Goal: Task Accomplishment & Management: Manage account settings

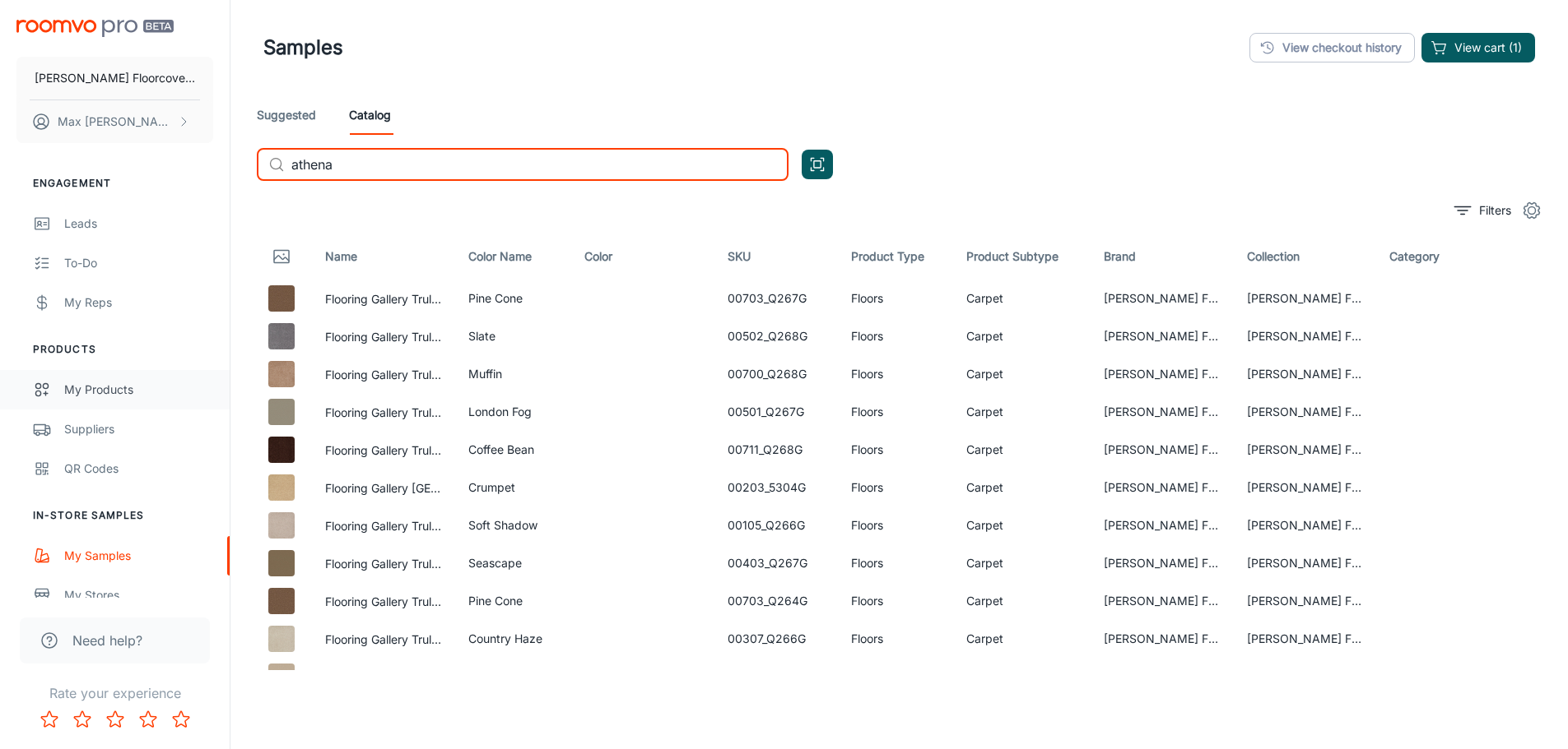
scroll to position [192, 0]
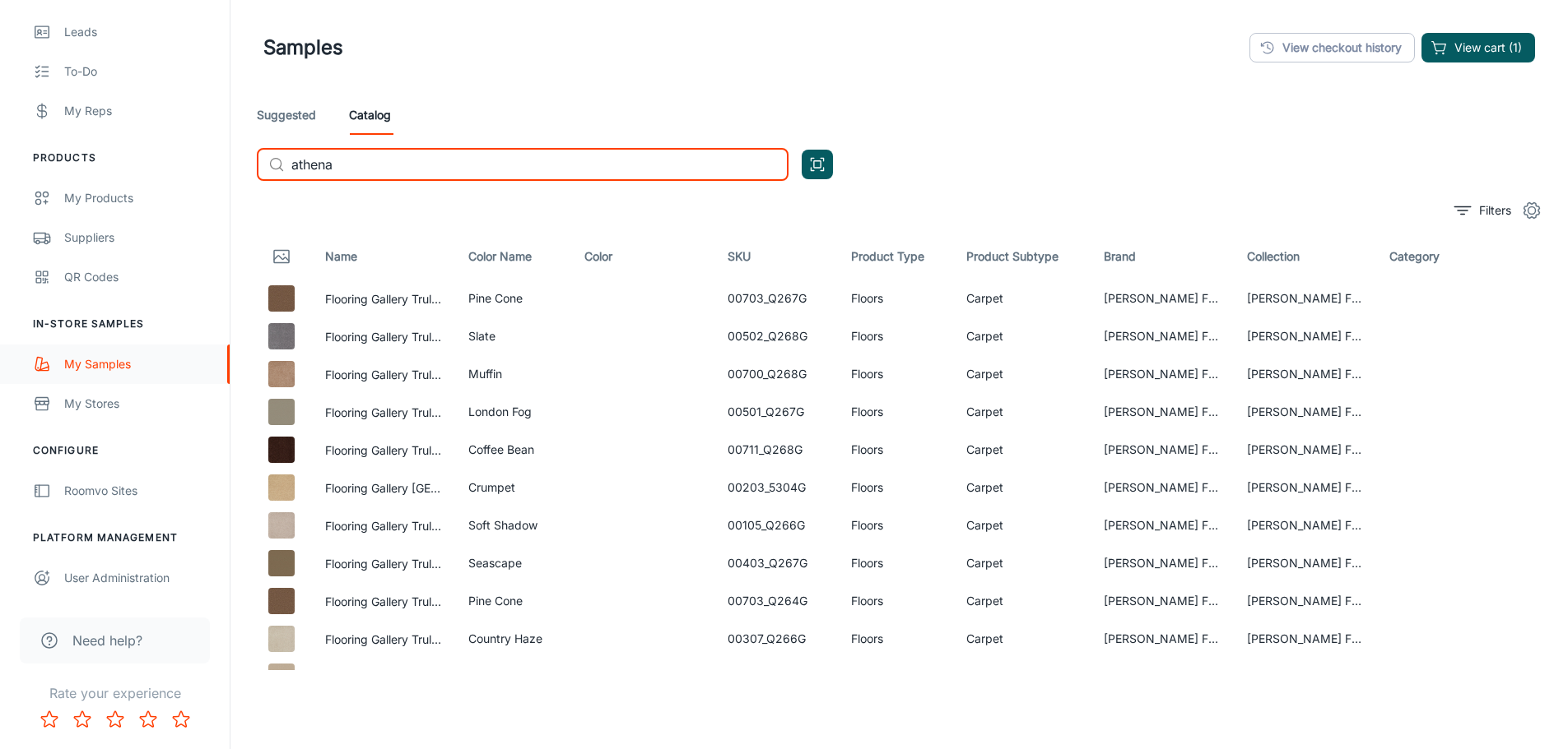
click at [117, 360] on div "My Samples" at bounding box center [138, 364] width 149 height 18
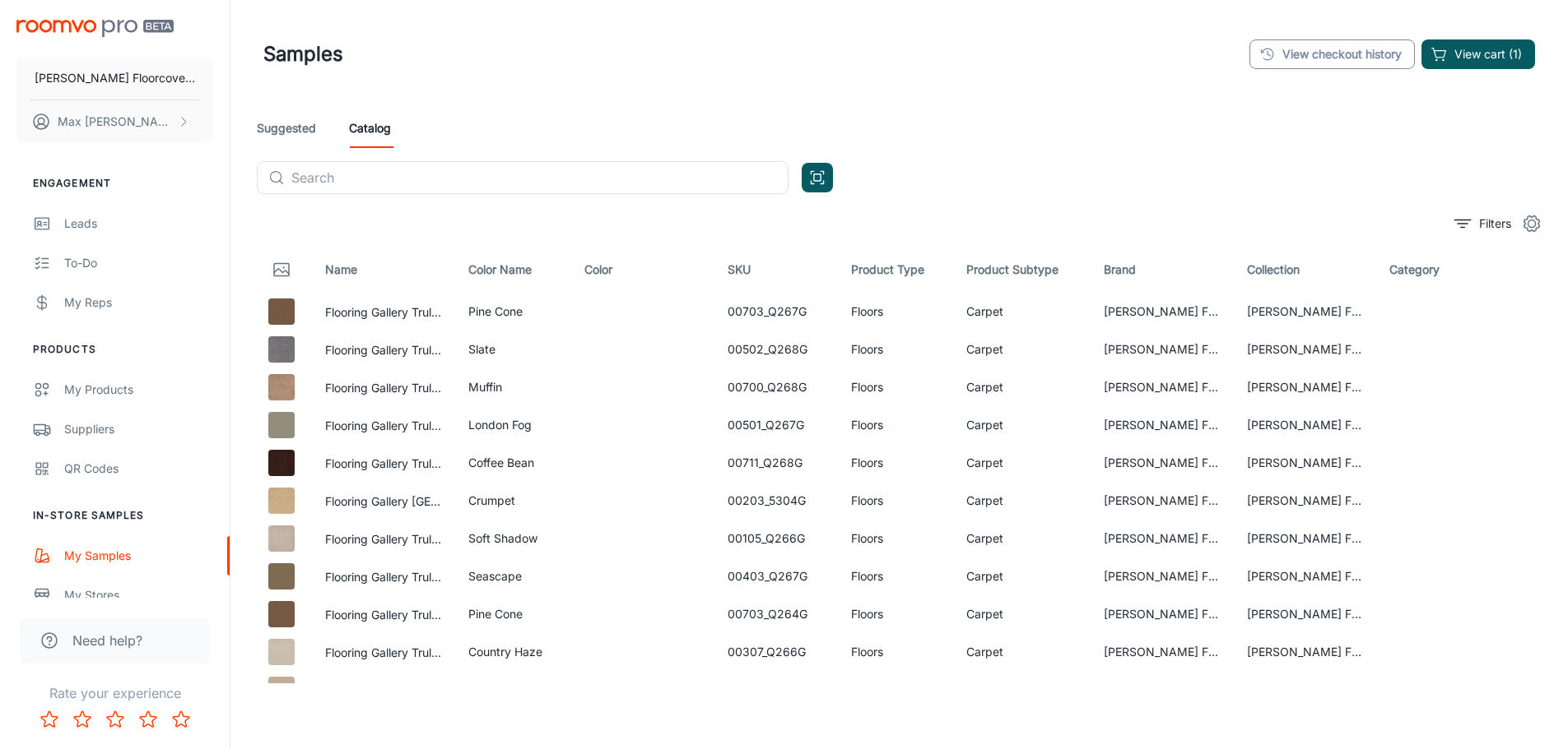
click at [1305, 60] on link "View checkout history" at bounding box center [1332, 54] width 166 height 29
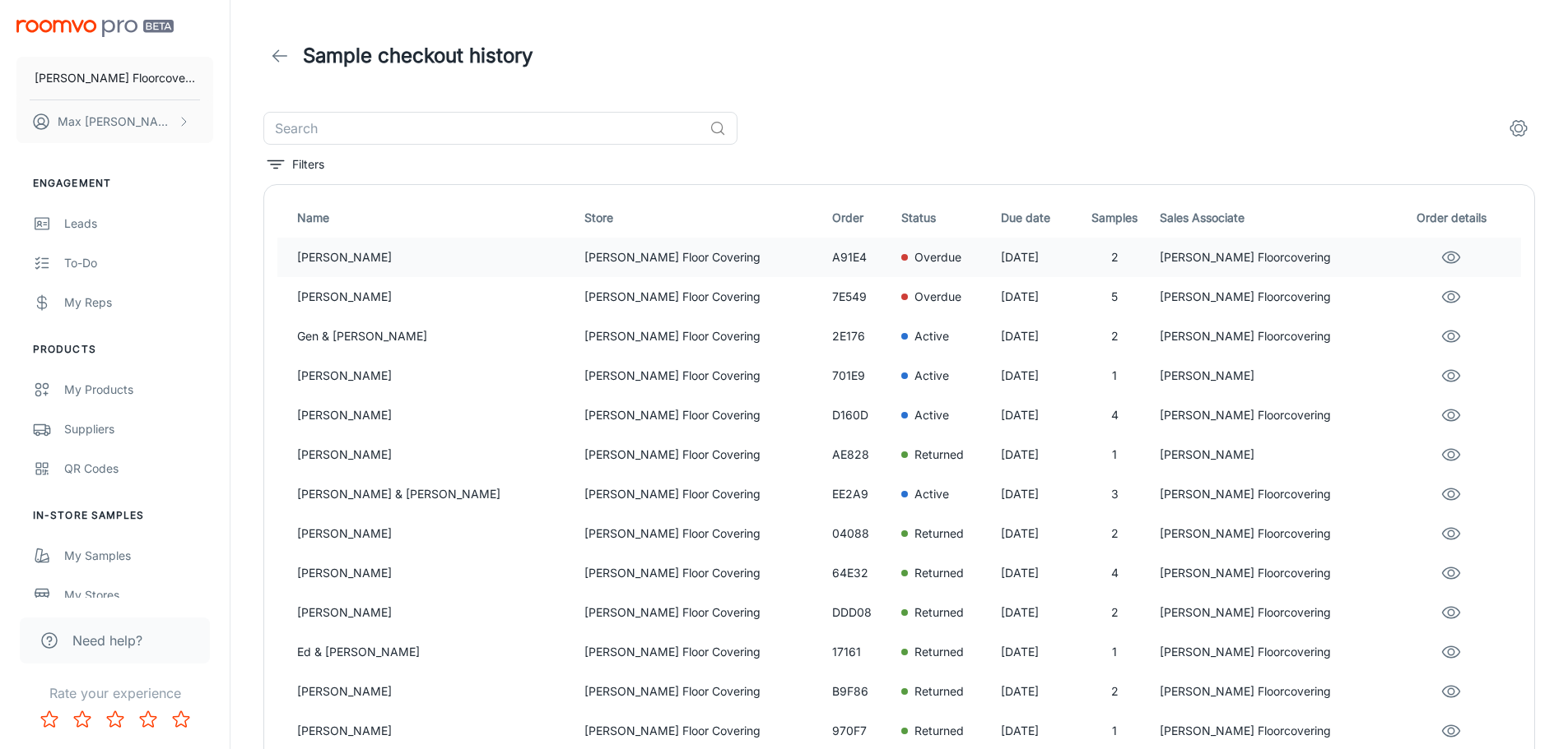
click at [352, 252] on p "Lisa Frac" at bounding box center [433, 257] width 274 height 18
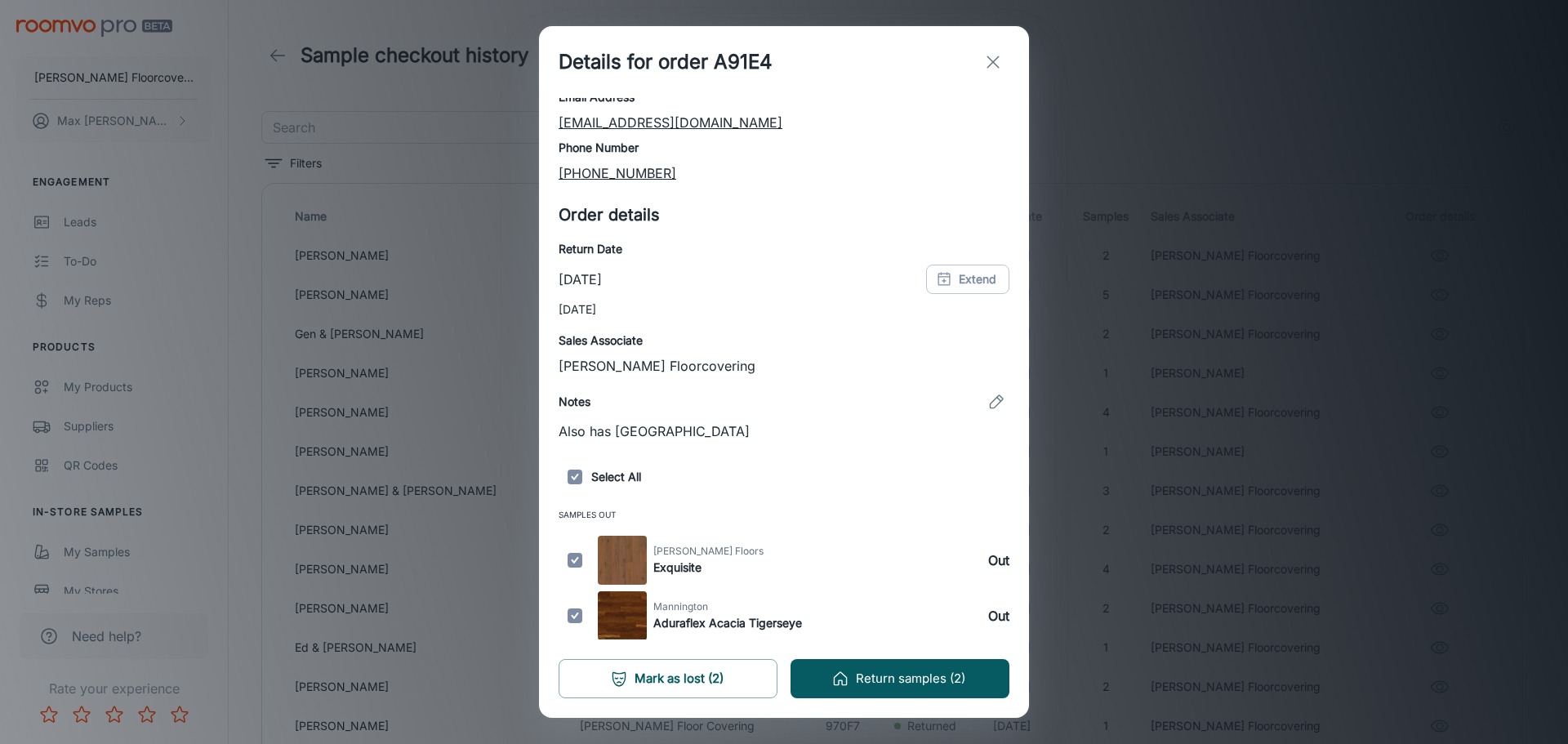
scroll to position [99, 0]
click at [575, 567] on input "checkbox" at bounding box center [575, 559] width 33 height 49
checkbox input "false"
click at [933, 682] on button "Return samples (1)" at bounding box center [900, 679] width 218 height 39
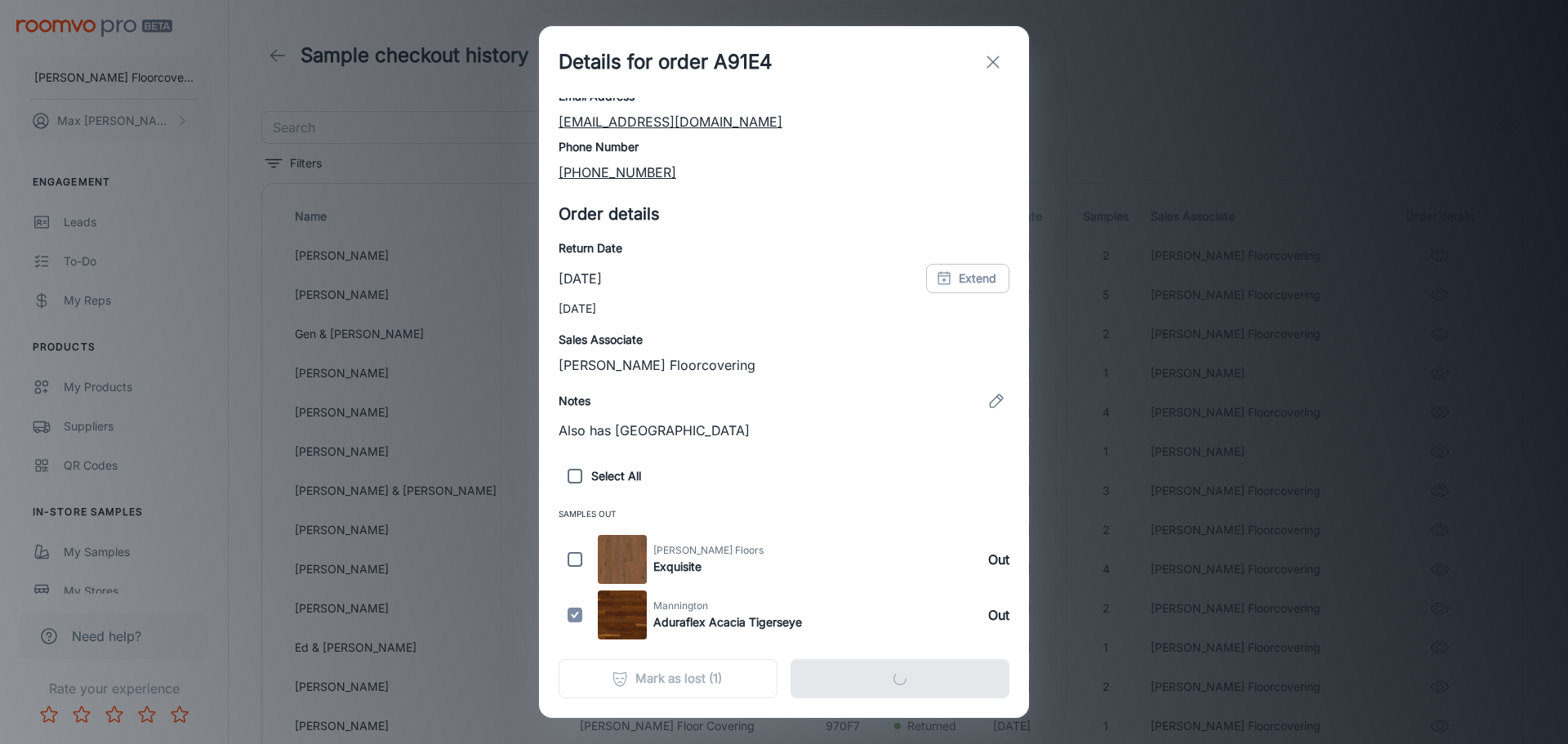
scroll to position [0, 0]
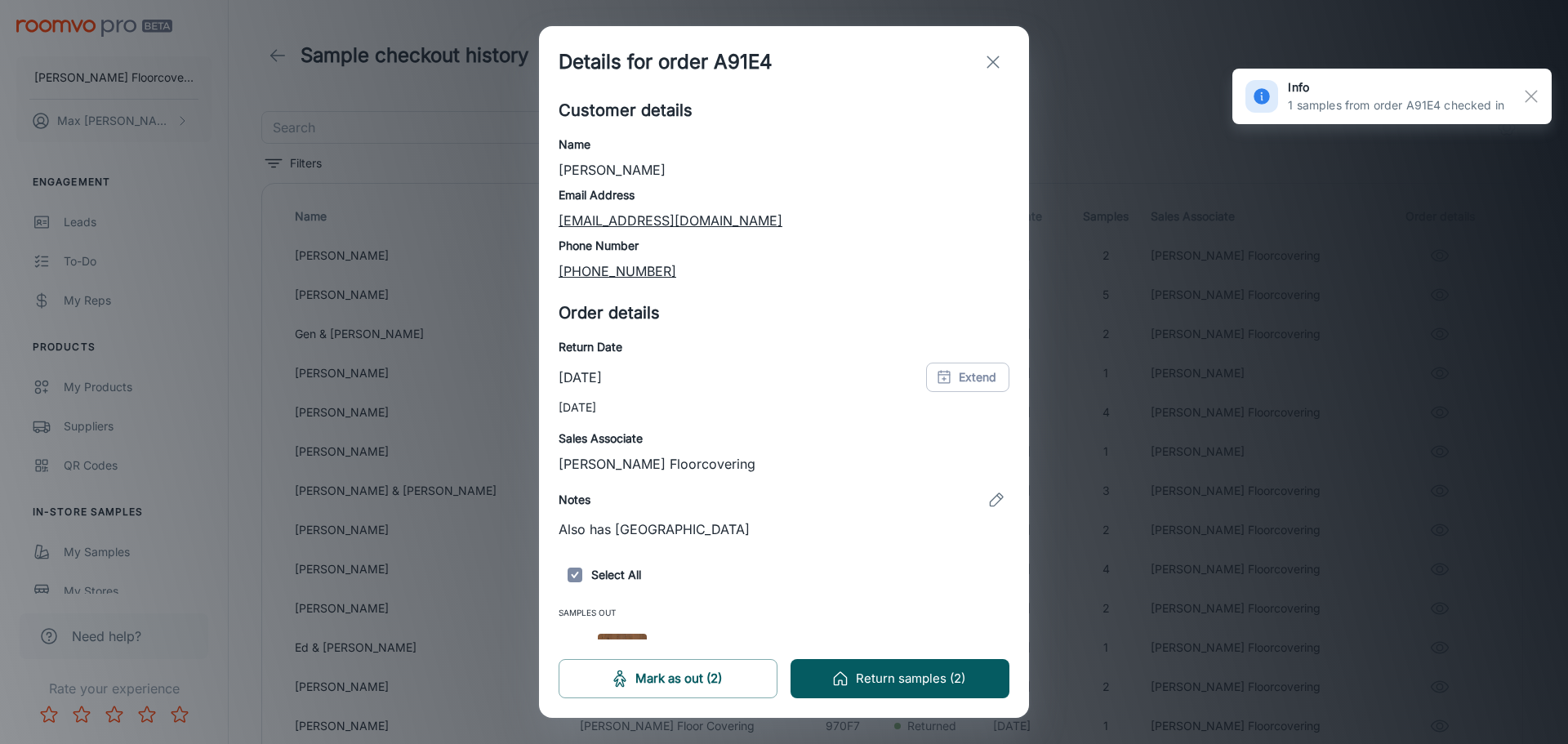
click at [990, 60] on line "exit" at bounding box center [993, 62] width 11 height 11
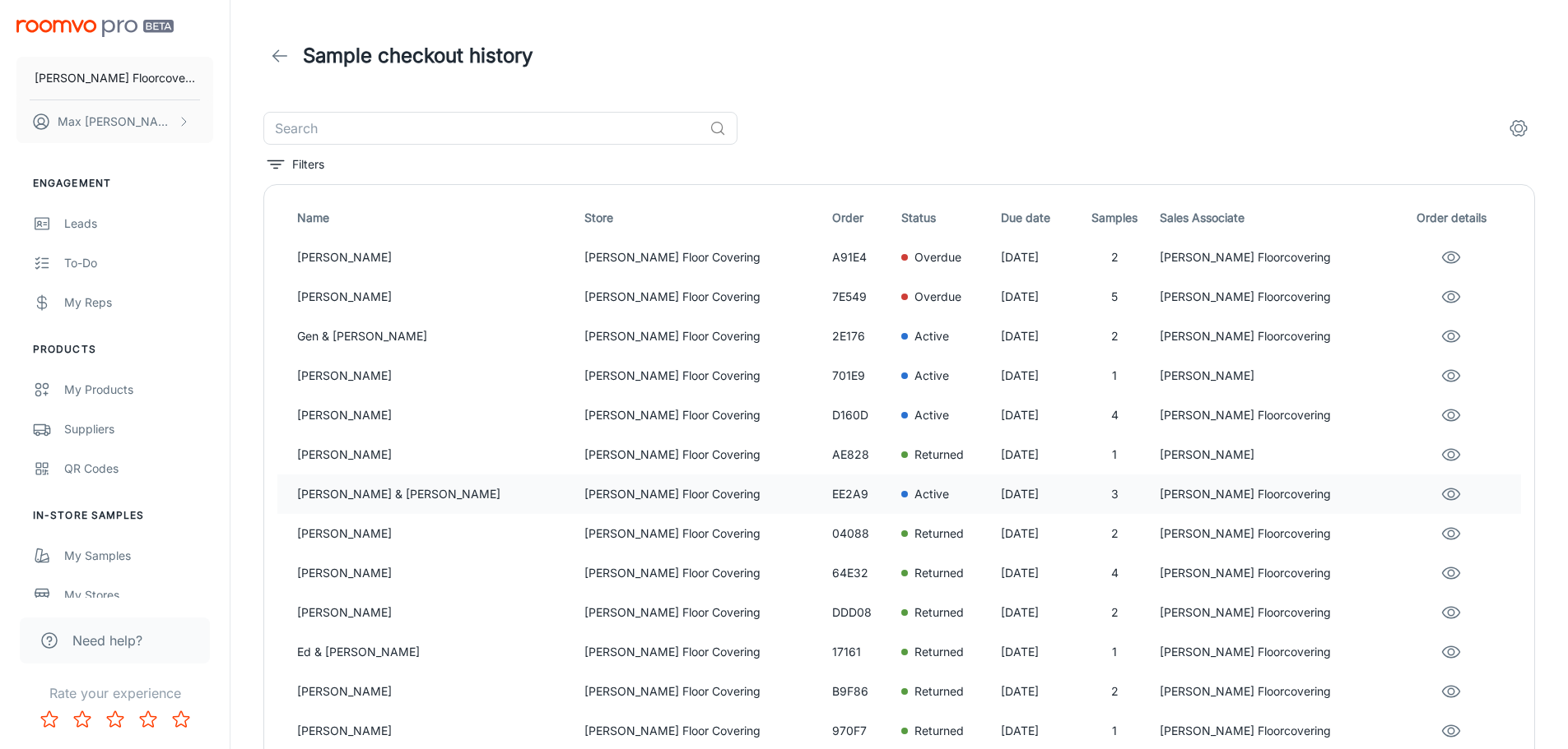
click at [895, 507] on td "Active" at bounding box center [944, 494] width 98 height 40
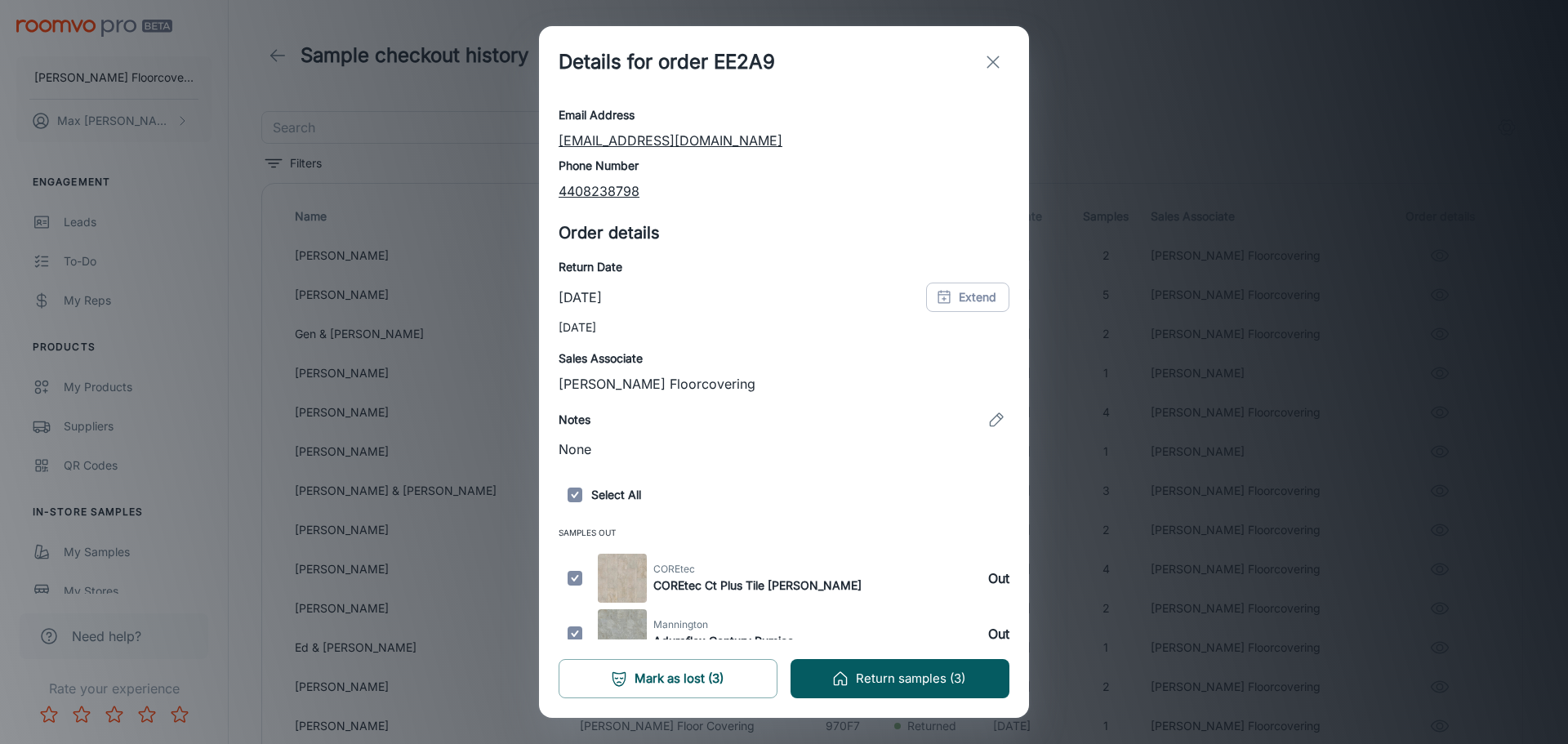
scroll to position [154, 0]
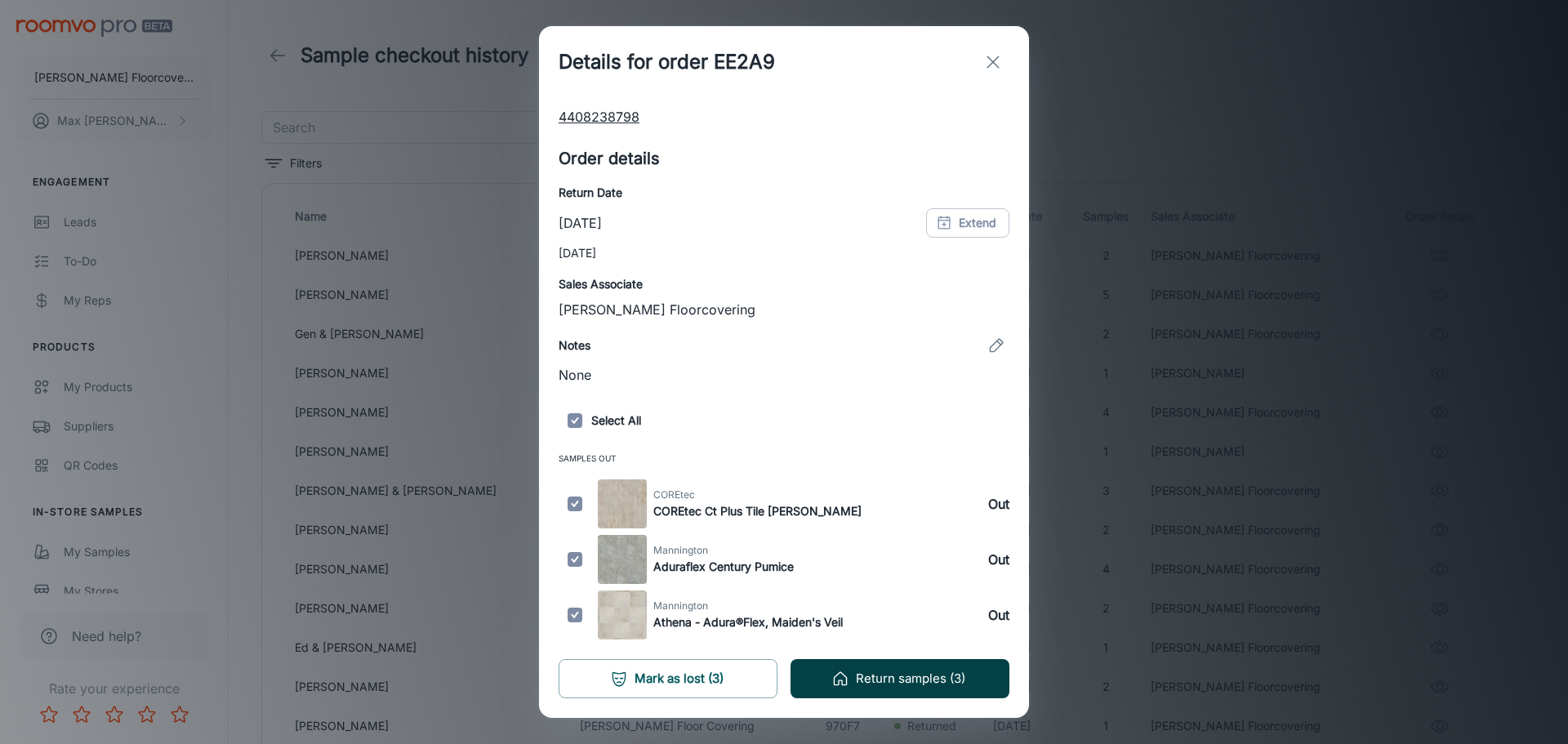
click at [913, 685] on button "Return samples (3)" at bounding box center [900, 679] width 218 height 39
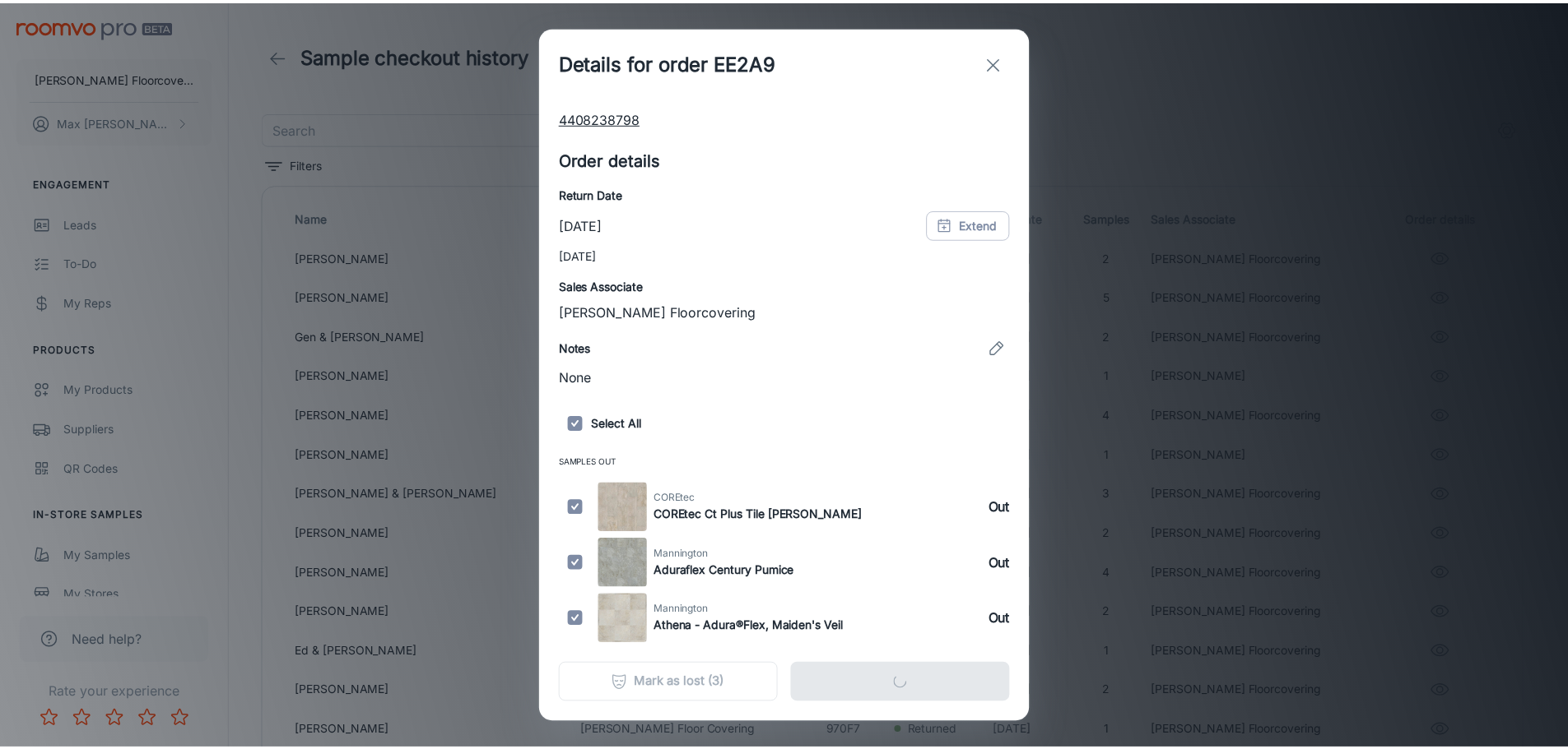
scroll to position [0, 0]
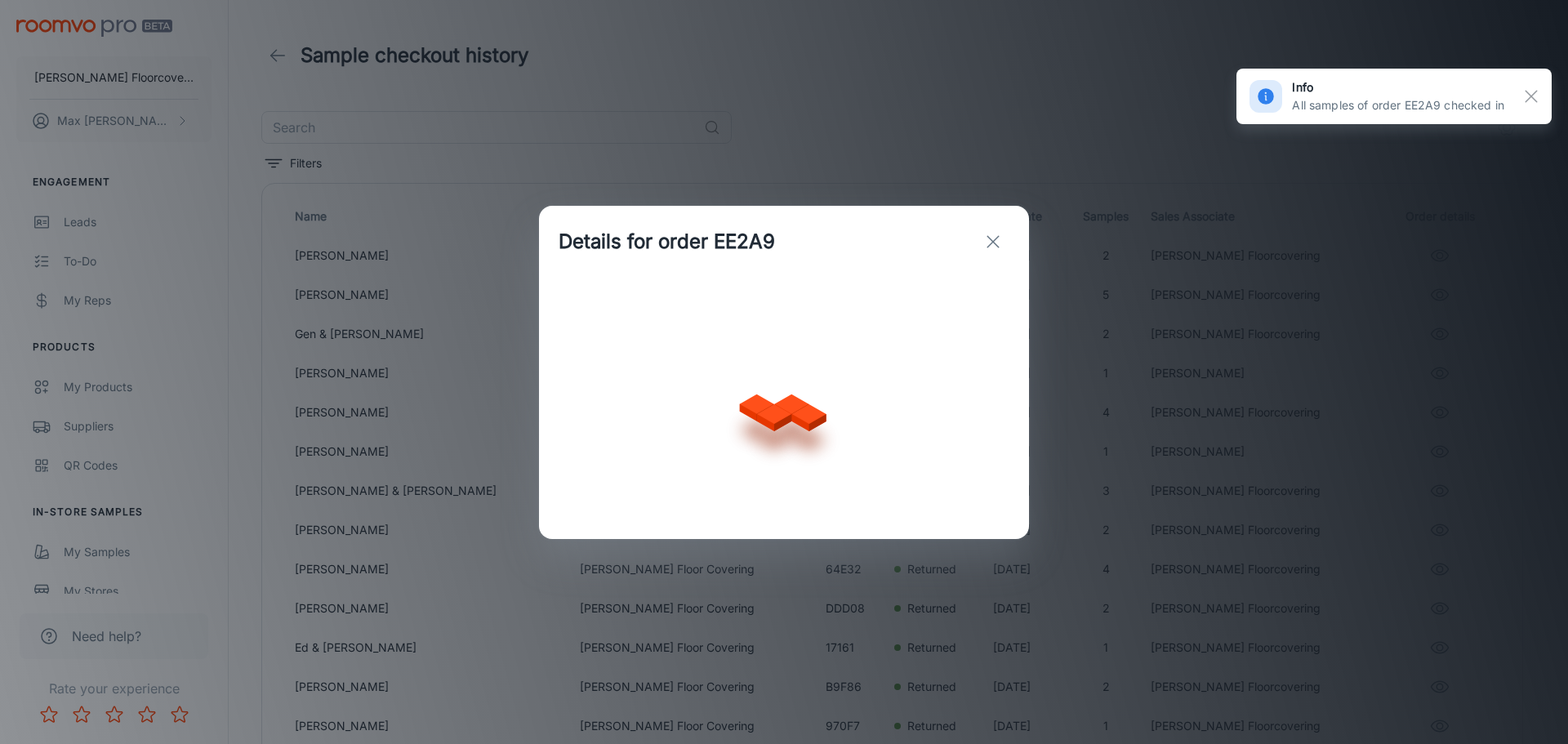
click at [1029, 60] on div "Details for order EE2A9" at bounding box center [784, 372] width 1568 height 744
